Goal: Task Accomplishment & Management: Use online tool/utility

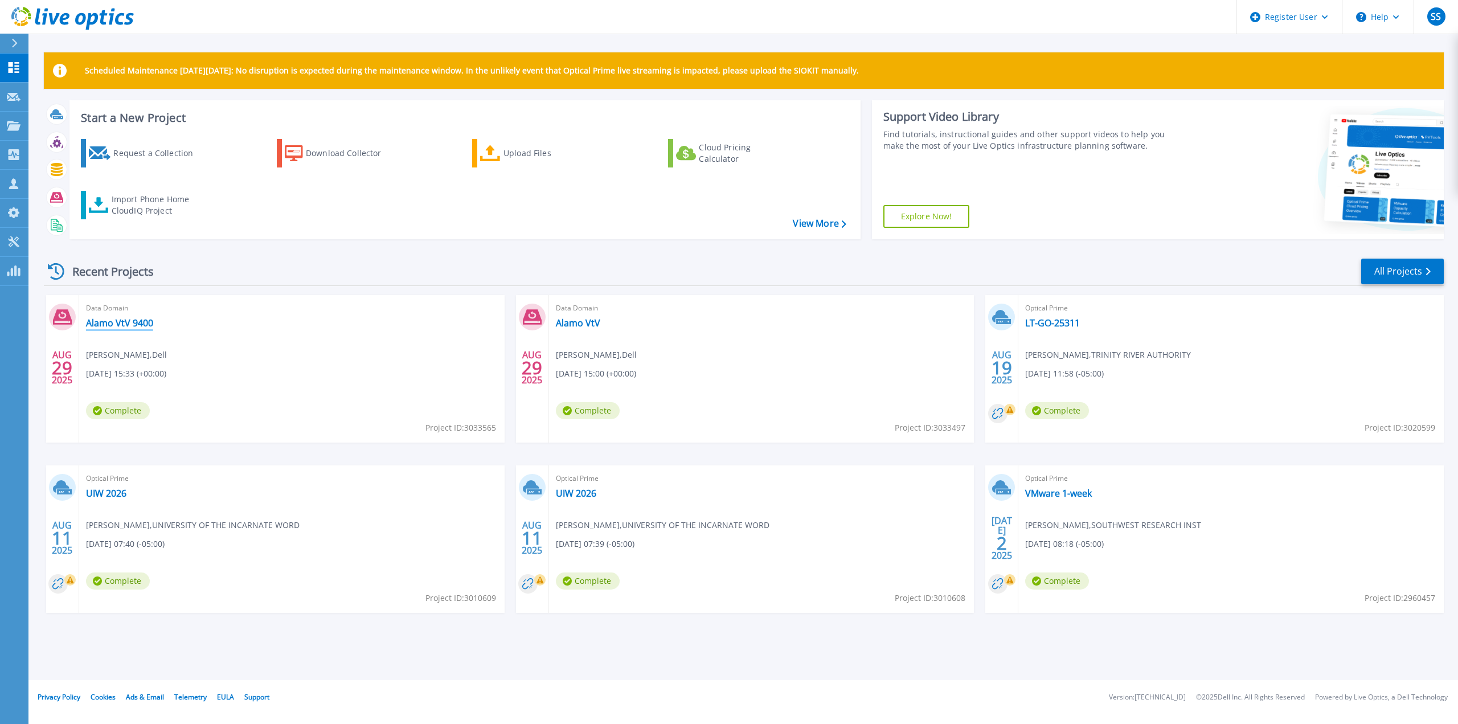
click at [121, 319] on link "Alamo VtV 9400" at bounding box center [119, 322] width 67 height 11
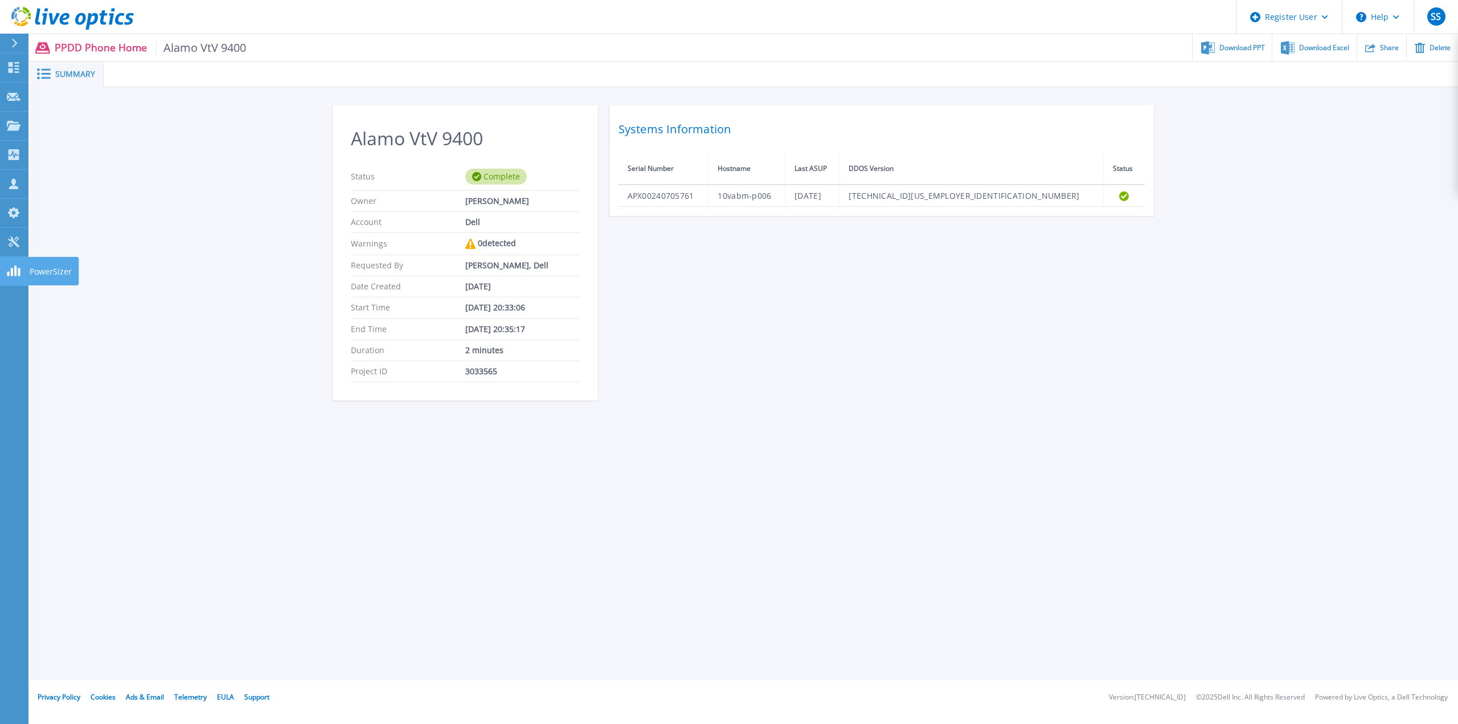
click at [14, 275] on rect at bounding box center [15, 270] width 2 height 11
click at [34, 239] on p "Tools" at bounding box center [40, 243] width 20 height 30
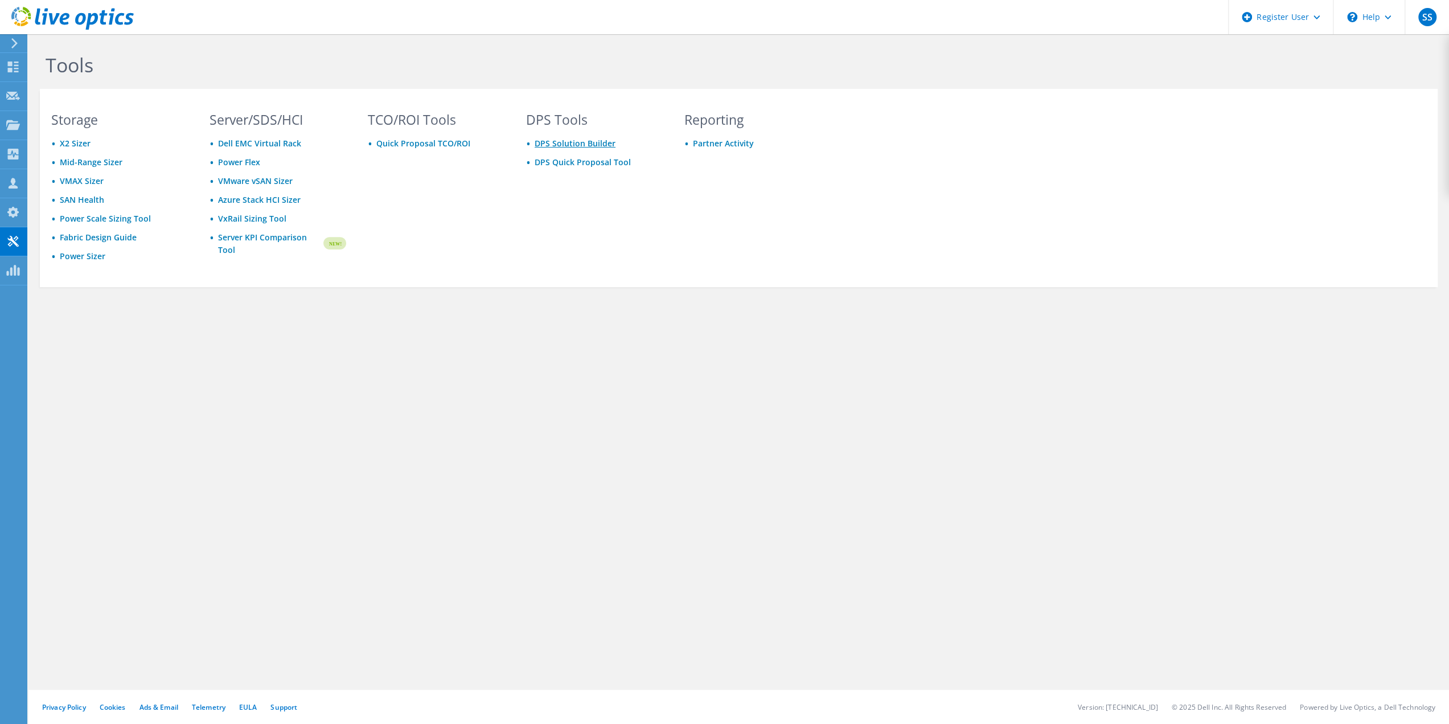
click at [565, 142] on link "DPS Solution Builder" at bounding box center [575, 143] width 81 height 11
click at [587, 163] on link "DPS Quick Proposal Tool" at bounding box center [583, 162] width 96 height 11
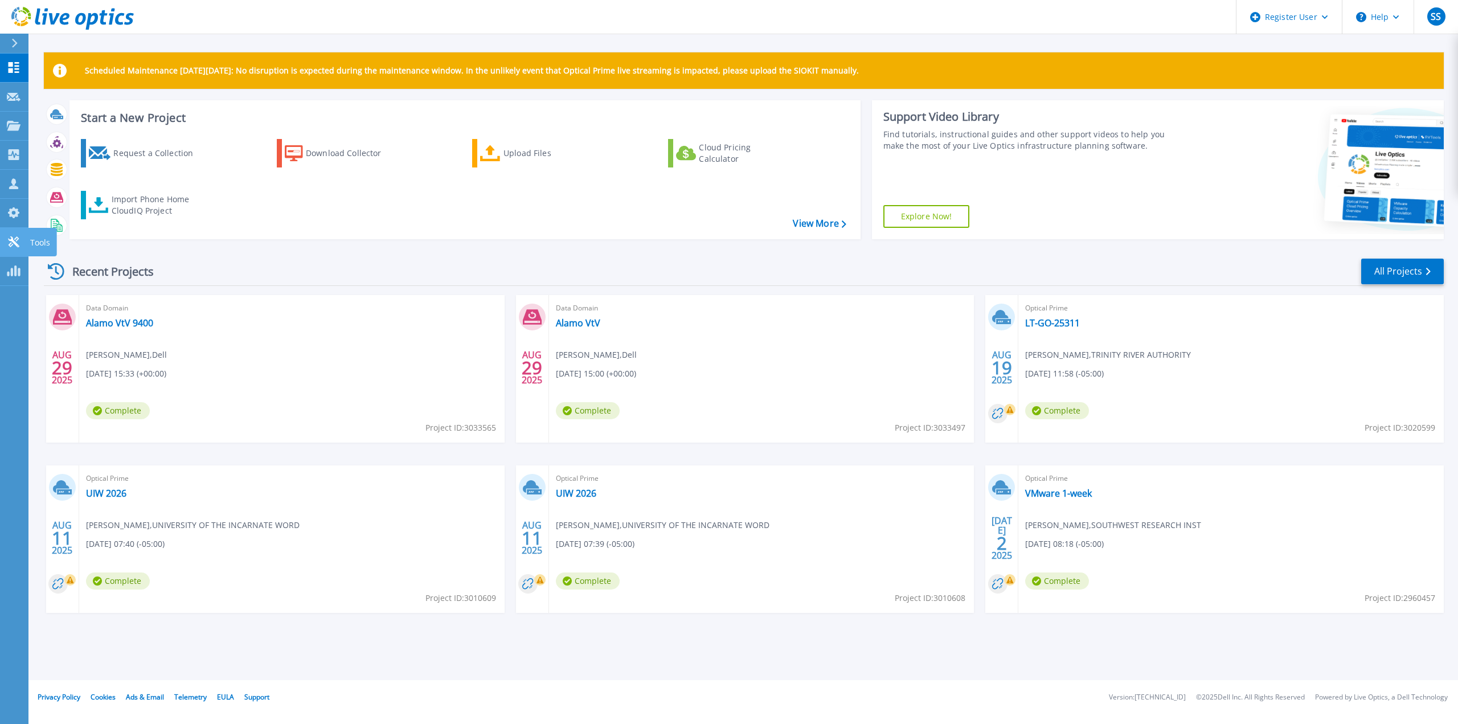
click at [36, 247] on p "Tools" at bounding box center [40, 243] width 20 height 30
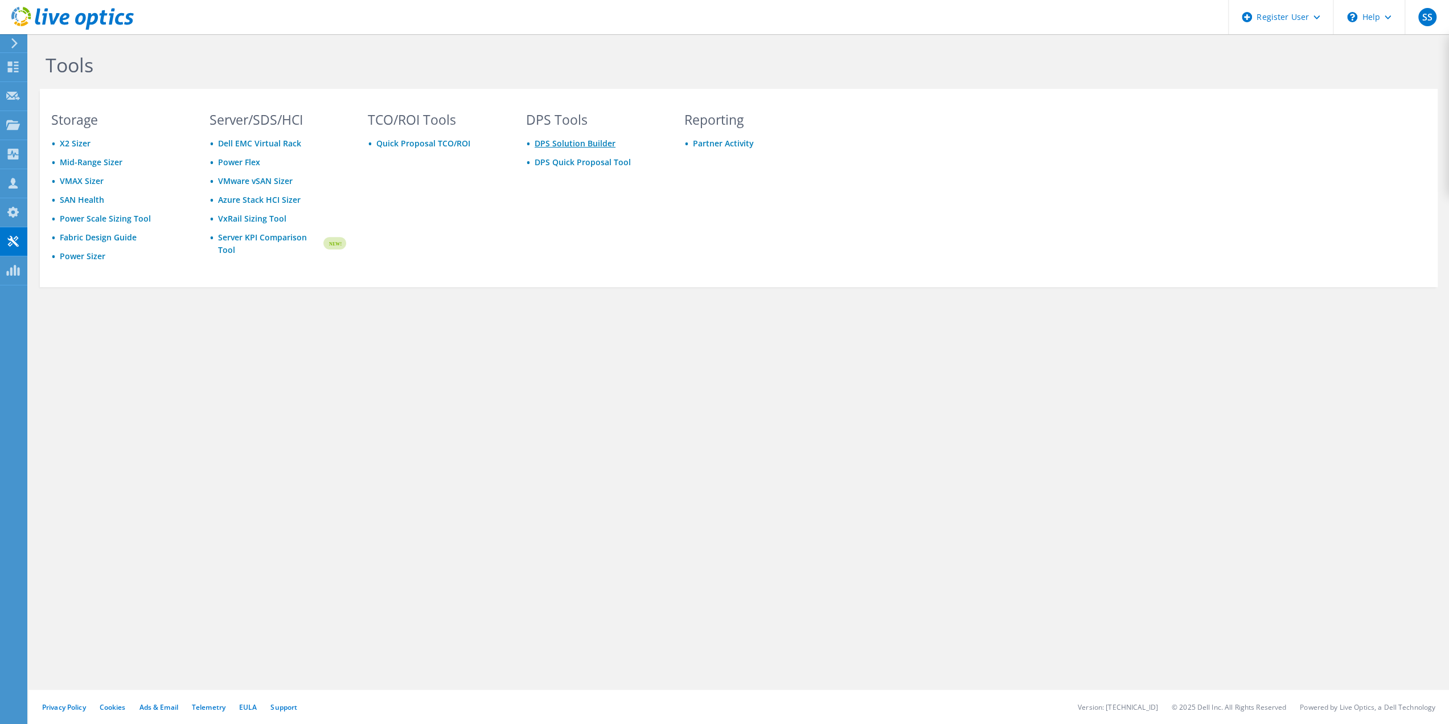
click at [560, 143] on link "DPS Solution Builder" at bounding box center [575, 143] width 81 height 11
click at [567, 145] on link "DPS Solution Builder" at bounding box center [575, 143] width 81 height 11
click at [601, 160] on link "DPS Quick Proposal Tool" at bounding box center [583, 162] width 96 height 11
click at [81, 251] on link "Power Sizer" at bounding box center [83, 256] width 46 height 11
click at [285, 703] on link "Support" at bounding box center [283, 707] width 27 height 10
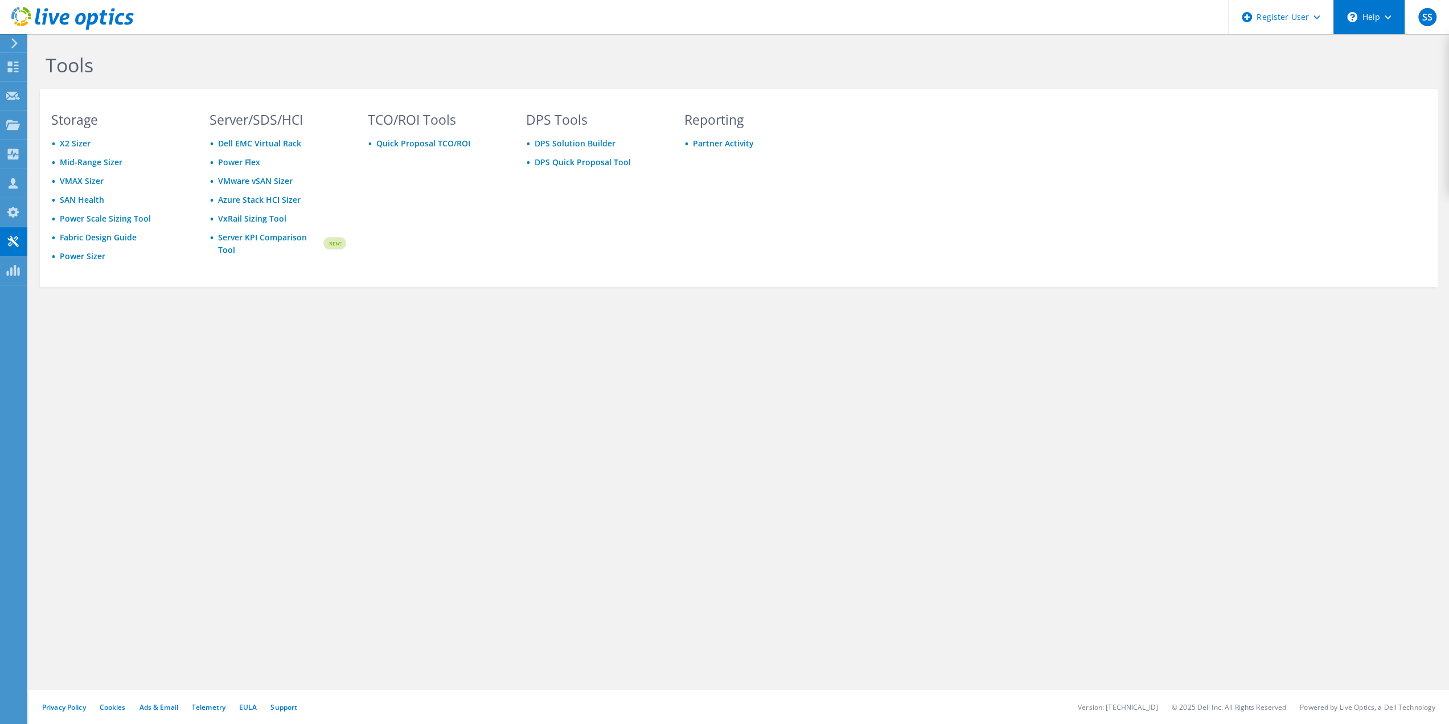
click at [1393, 20] on div "\n Help" at bounding box center [1369, 17] width 72 height 34
click at [1380, 76] on link "Contact Support" at bounding box center [1397, 77] width 127 height 28
click at [403, 466] on div "Tools Storage X2 Sizer Mid-Range Sizer VMAX Sizer SAN Health Power Scale Sizing…" at bounding box center [738, 379] width 1421 height 690
click at [1426, 18] on span "SS" at bounding box center [1427, 17] width 18 height 18
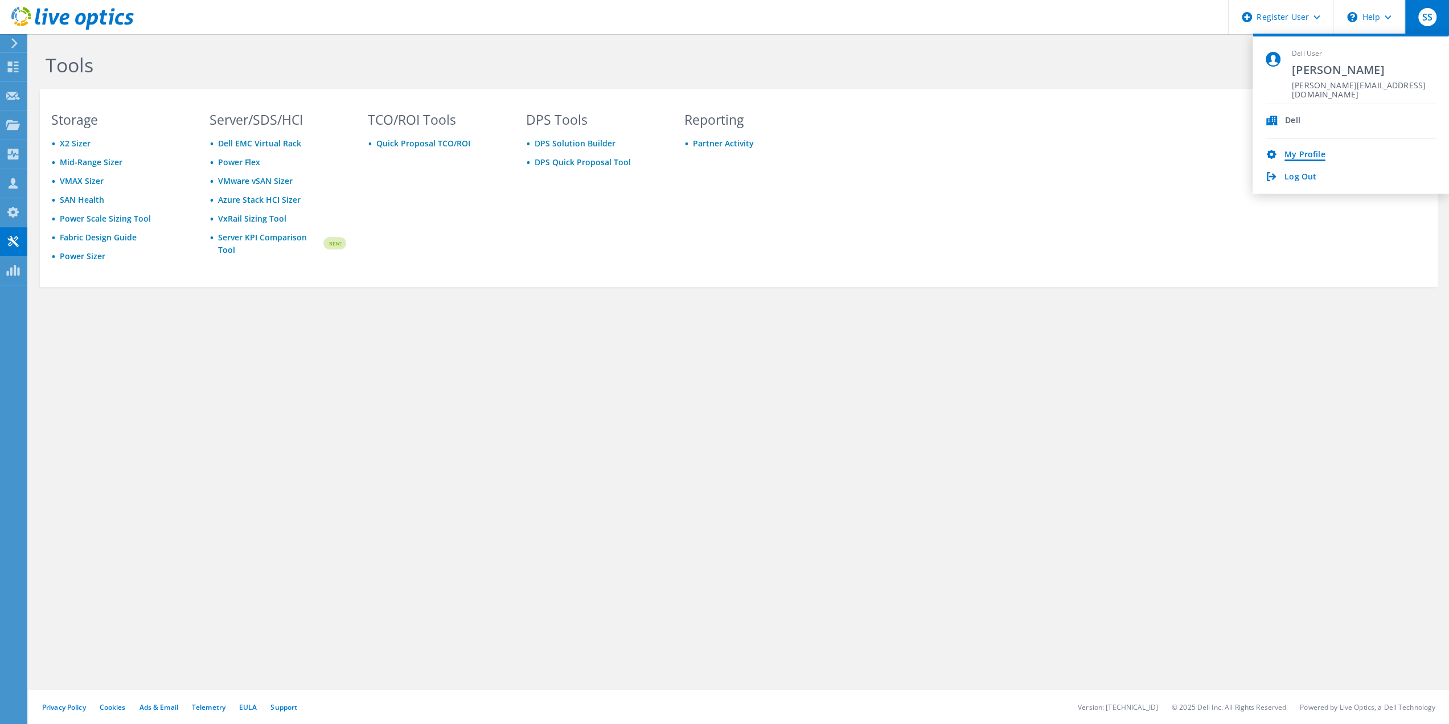
click at [1295, 150] on link "My Profile" at bounding box center [1305, 155] width 40 height 11
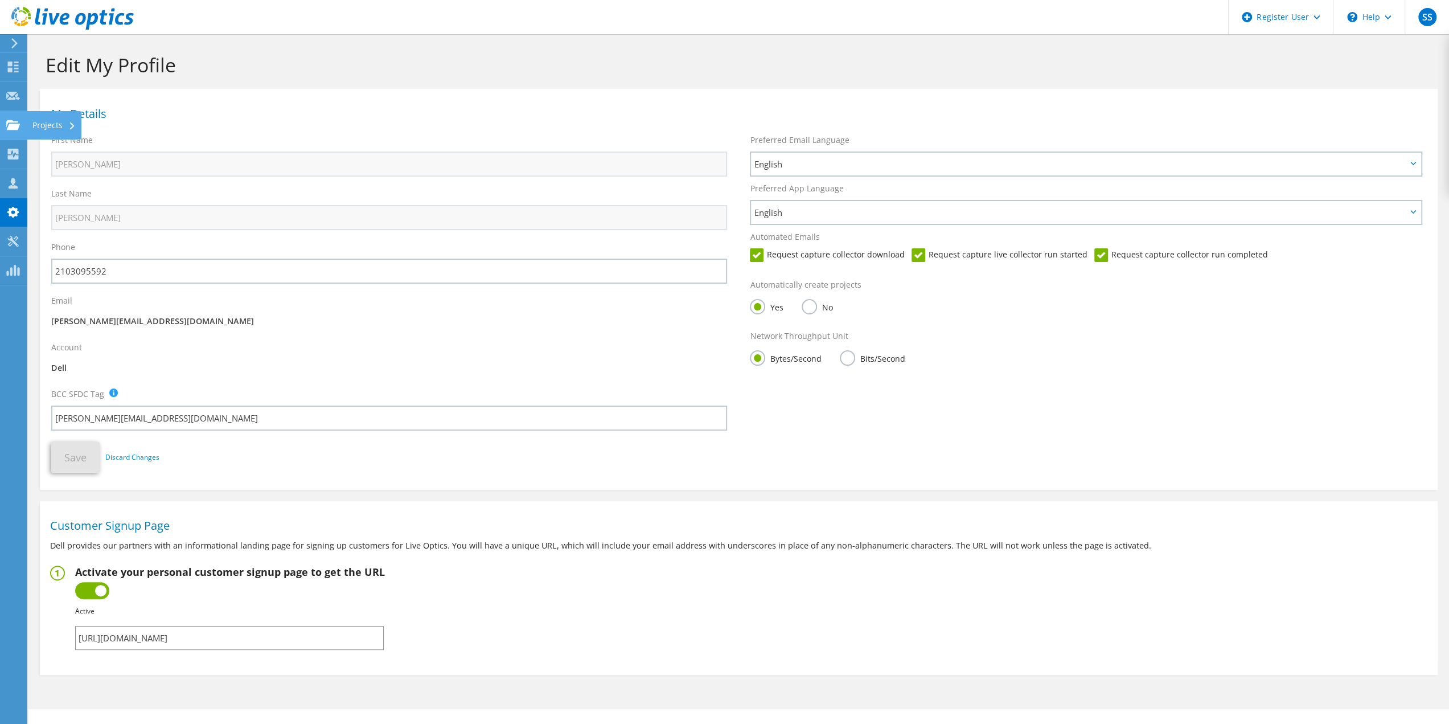
click at [46, 122] on div "Projects" at bounding box center [54, 125] width 55 height 28
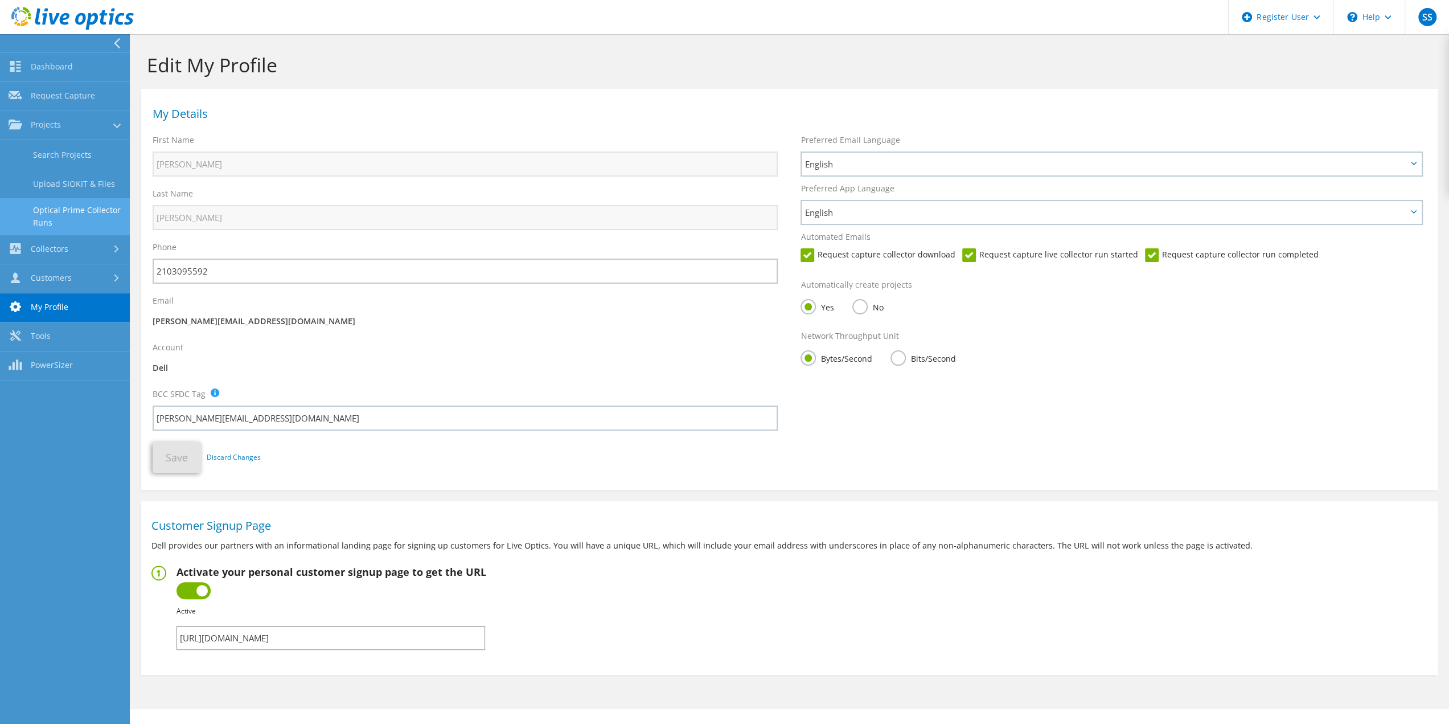
click at [57, 207] on link "Optical Prime Collector Runs" at bounding box center [65, 216] width 130 height 36
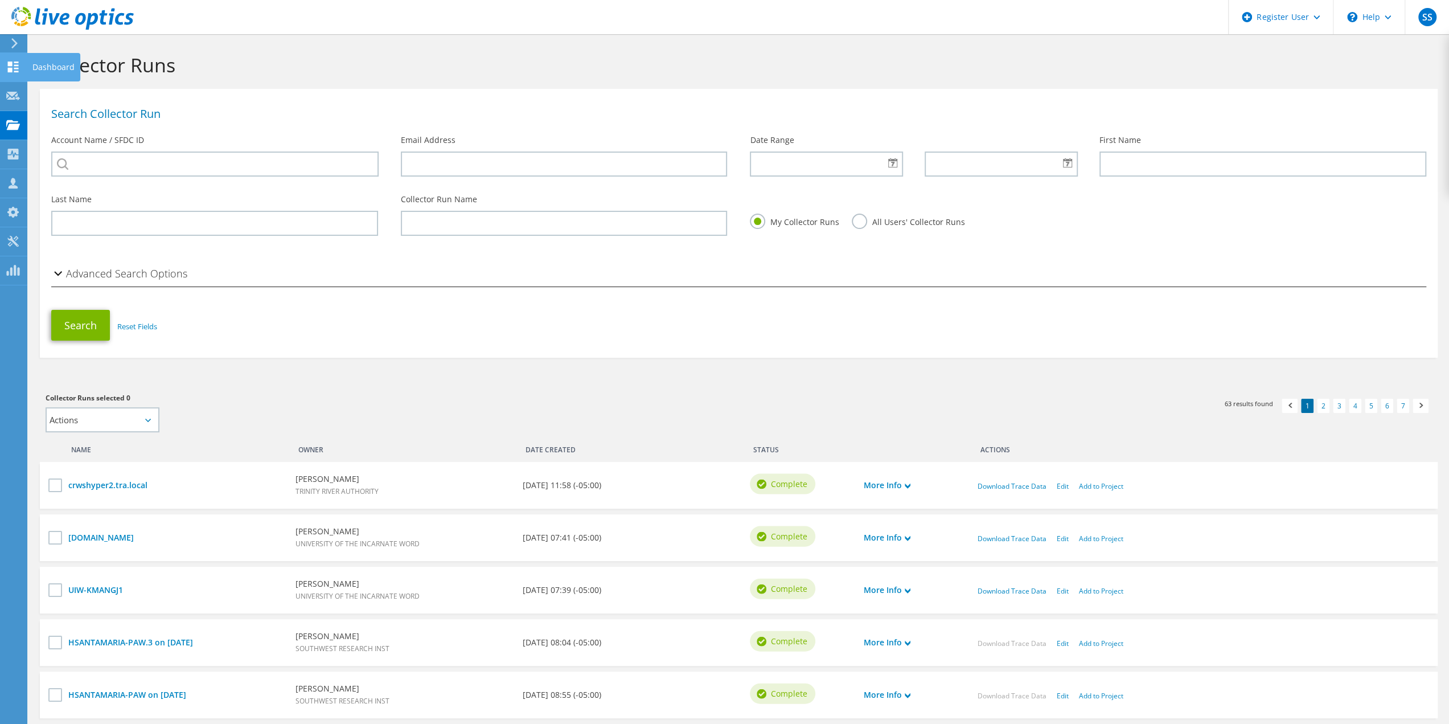
click at [59, 71] on div "Dashboard" at bounding box center [54, 67] width 54 height 28
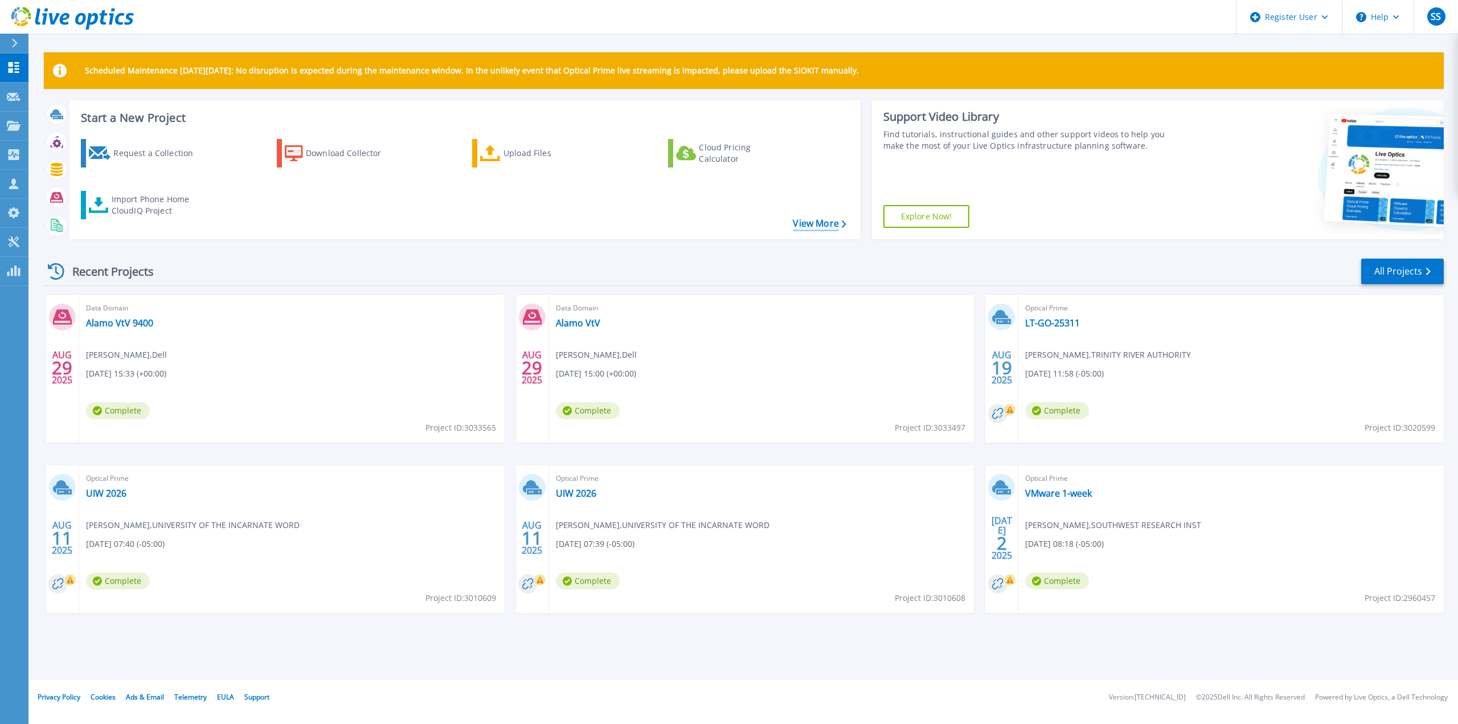
click at [803, 222] on link "View More" at bounding box center [819, 223] width 53 height 11
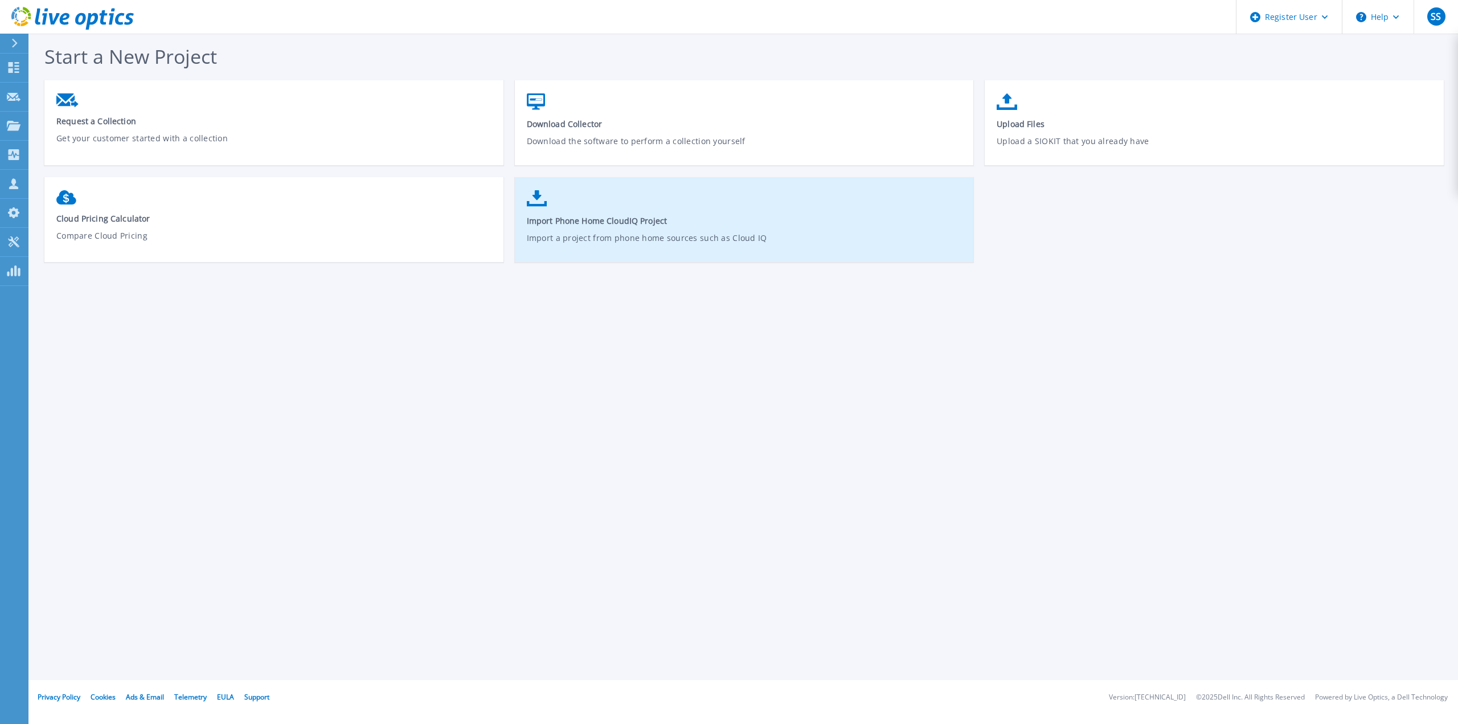
click at [638, 237] on p "Import a project from phone home sources such as Cloud IQ" at bounding box center [745, 245] width 436 height 26
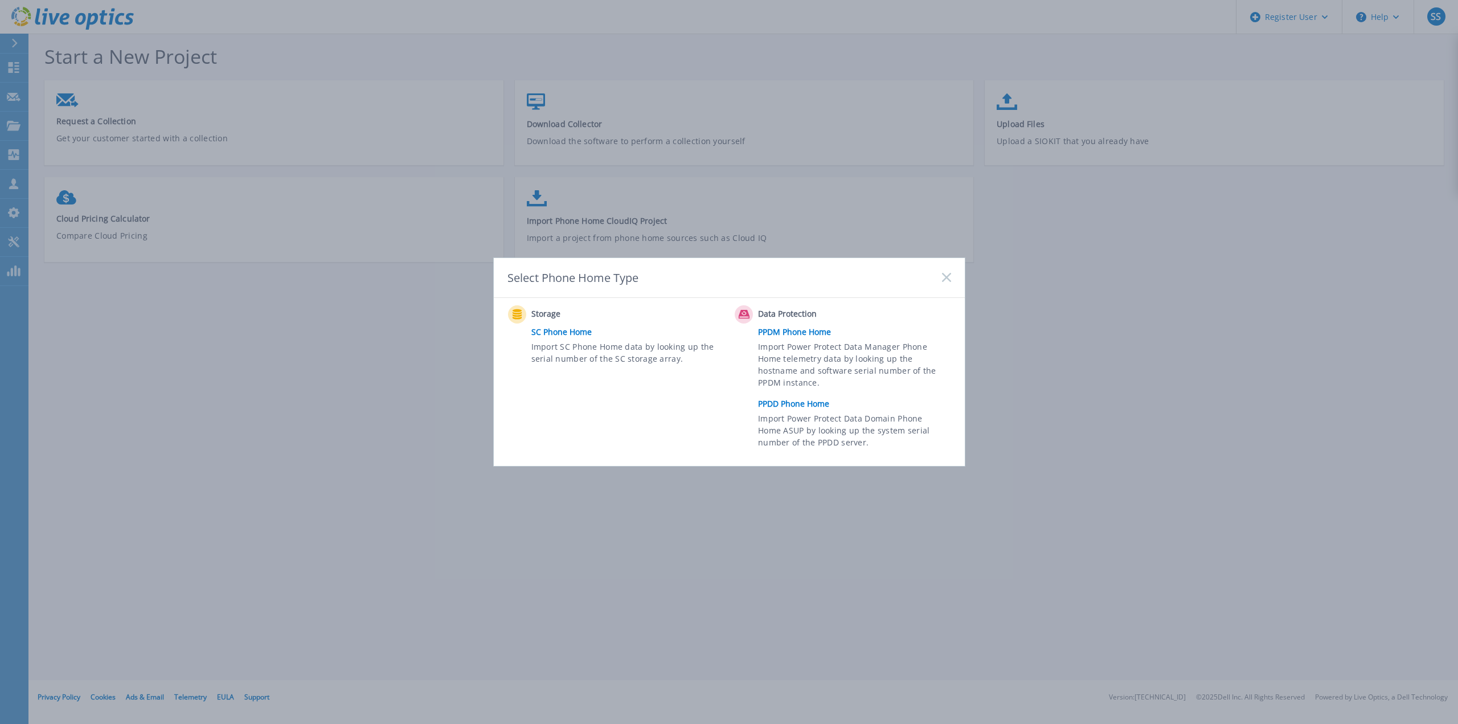
click at [799, 401] on link "PPDD Phone Home" at bounding box center [857, 403] width 198 height 17
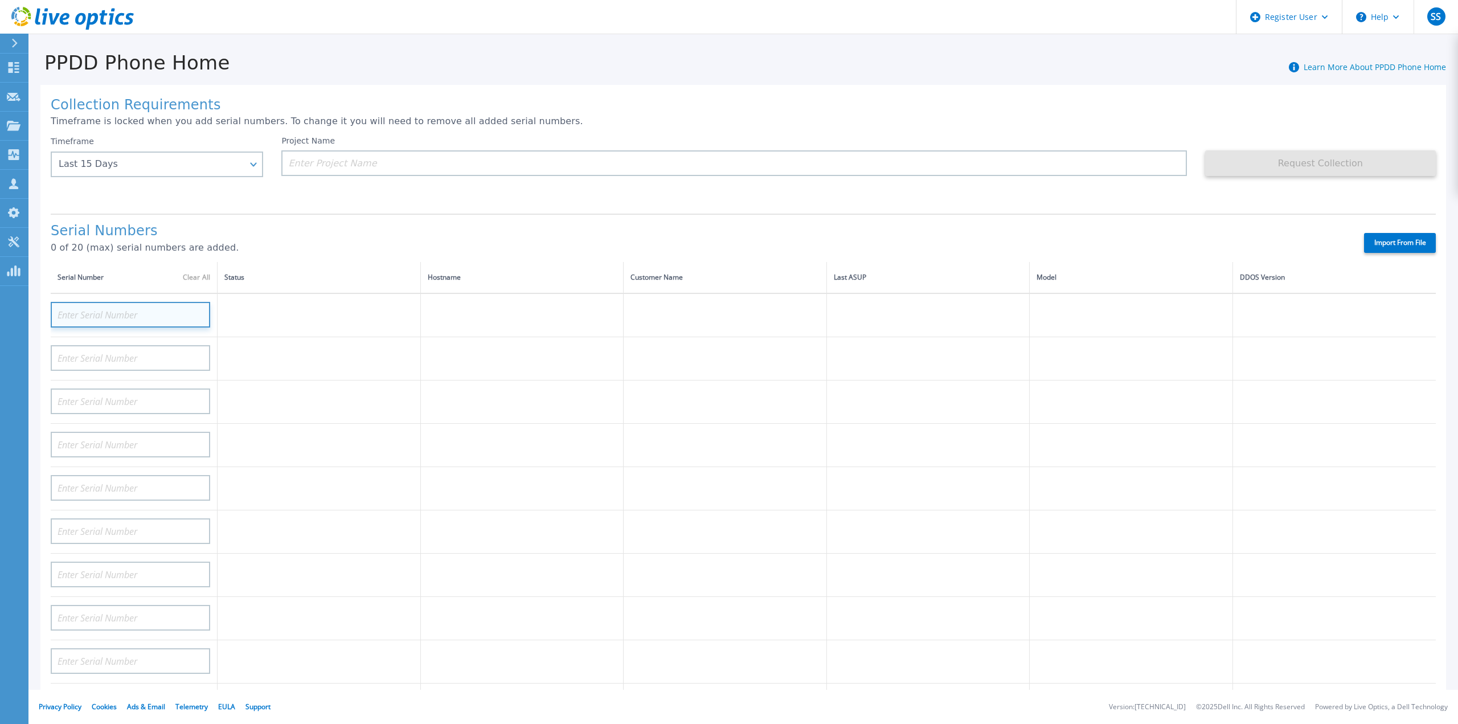
click at [118, 302] on input at bounding box center [130, 315] width 159 height 26
paste input "1005453726"
type input "1005453726"
click at [206, 302] on input "1005453726" at bounding box center [130, 315] width 159 height 26
paste input "APM00213004952"
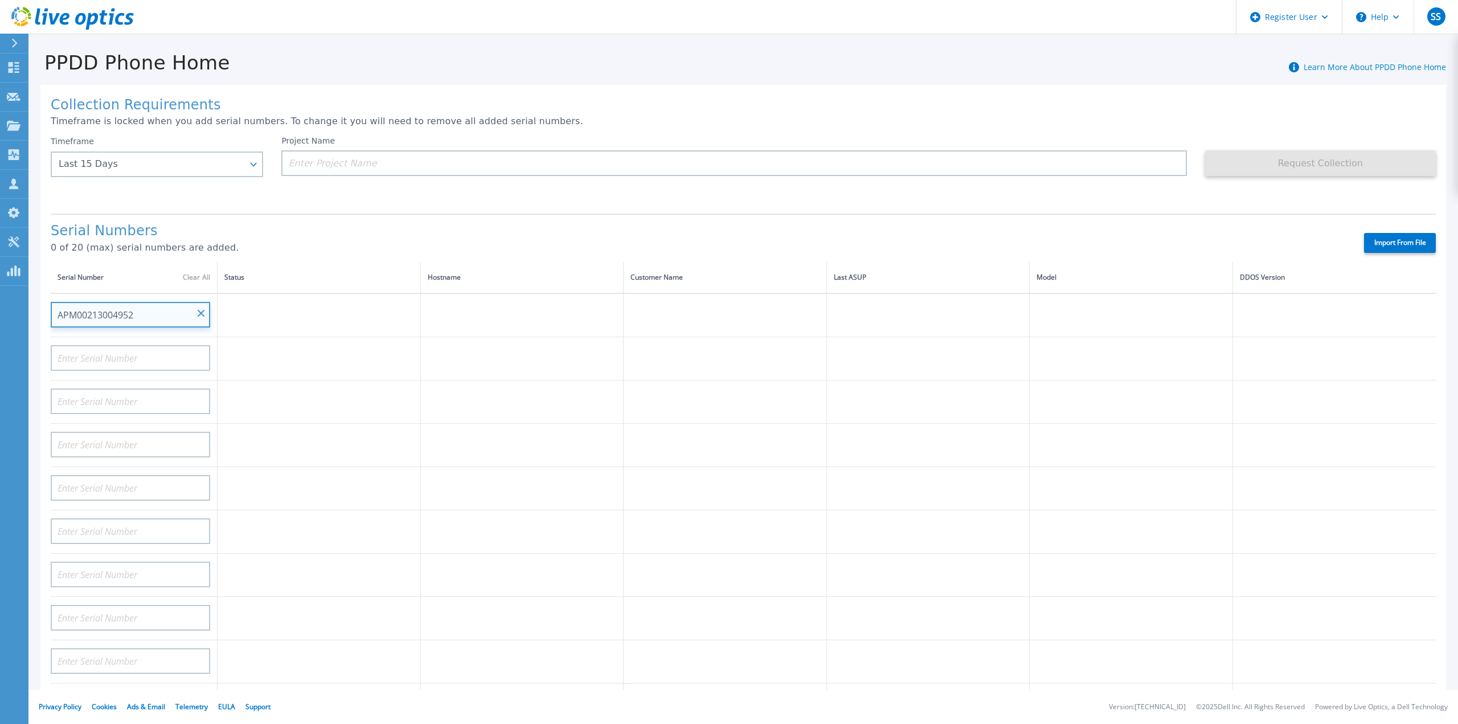
type input "APM00213004952"
click at [1398, 235] on label "Import From File" at bounding box center [1400, 243] width 72 height 20
click at [106, 304] on input at bounding box center [130, 315] width 159 height 26
paste input "APX00240705761"
type input "APX00240705761"
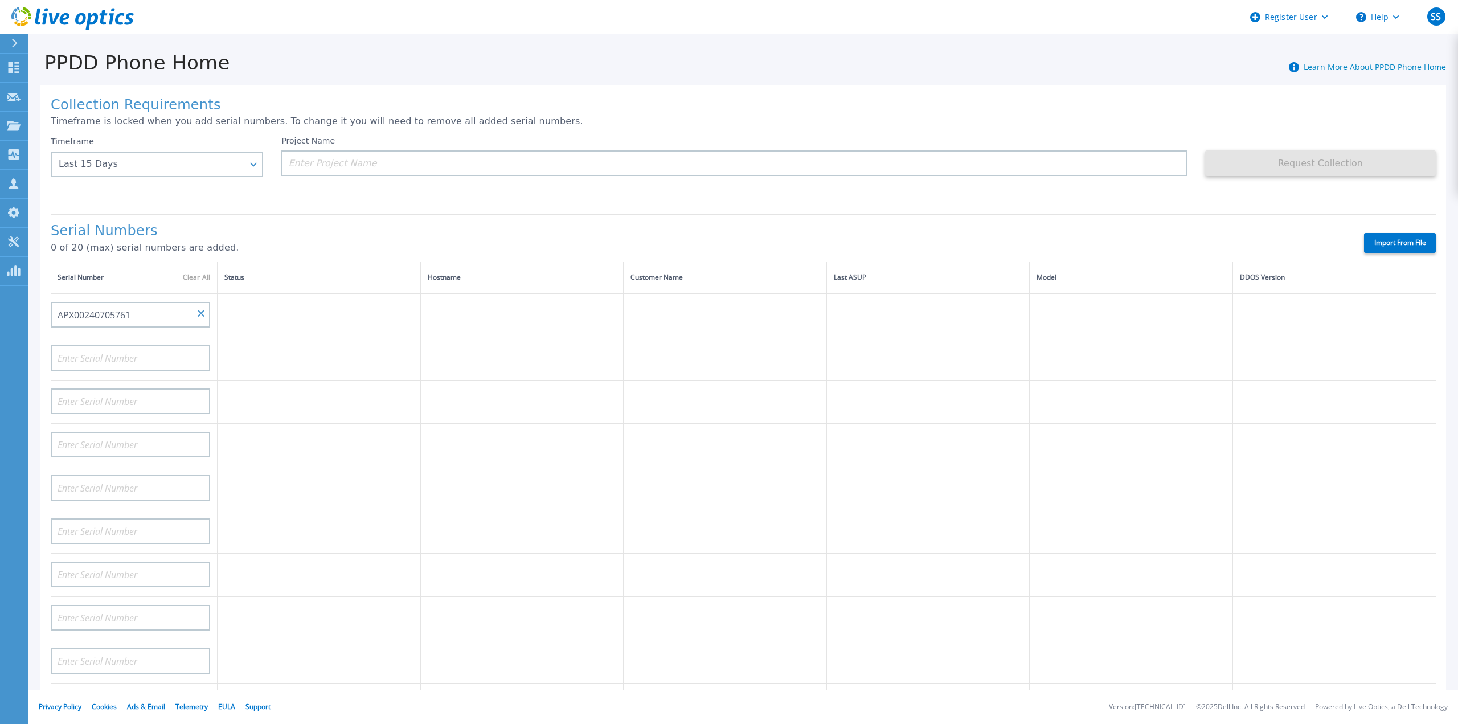
click at [1387, 233] on label "Import From File" at bounding box center [1400, 243] width 72 height 20
